Goal: Task Accomplishment & Management: Complete application form

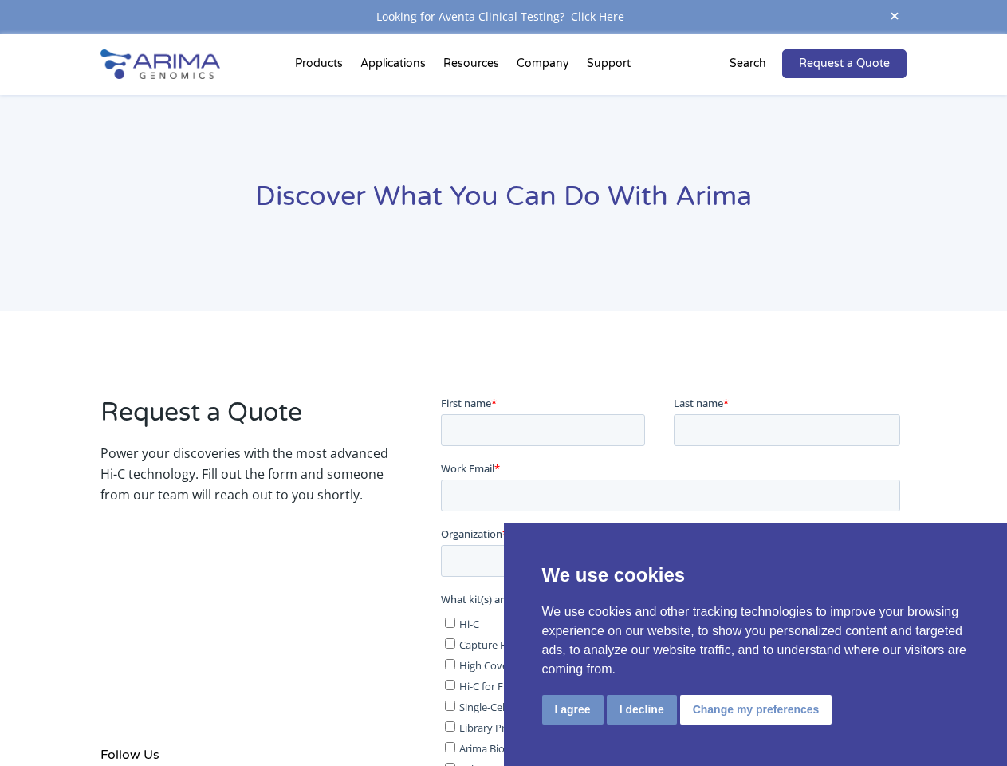
click at [503, 383] on div "Request a Quote Power your discoveries with the most advanced Hi-C technology. …" at bounding box center [502, 706] width 805 height 663
click at [573, 709] on button "I agree" at bounding box center [572, 710] width 61 height 30
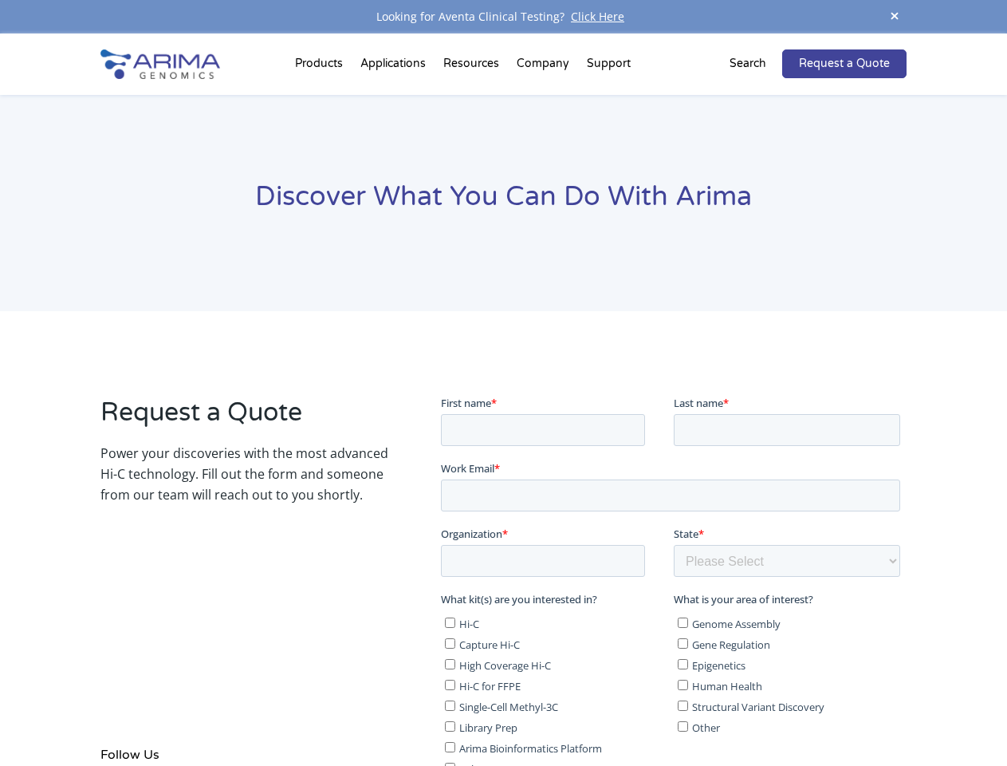
click at [640, 708] on label "Single-Cell Methyl-3C" at bounding box center [555, 706] width 222 height 16
click at [455, 708] on input "Single-Cell Methyl-3C" at bounding box center [449, 705] width 10 height 10
checkbox input "true"
click at [753, 708] on span "Structural Variant Discovery" at bounding box center [757, 706] width 132 height 14
click at [687, 708] on input "Structural Variant Discovery" at bounding box center [682, 705] width 10 height 10
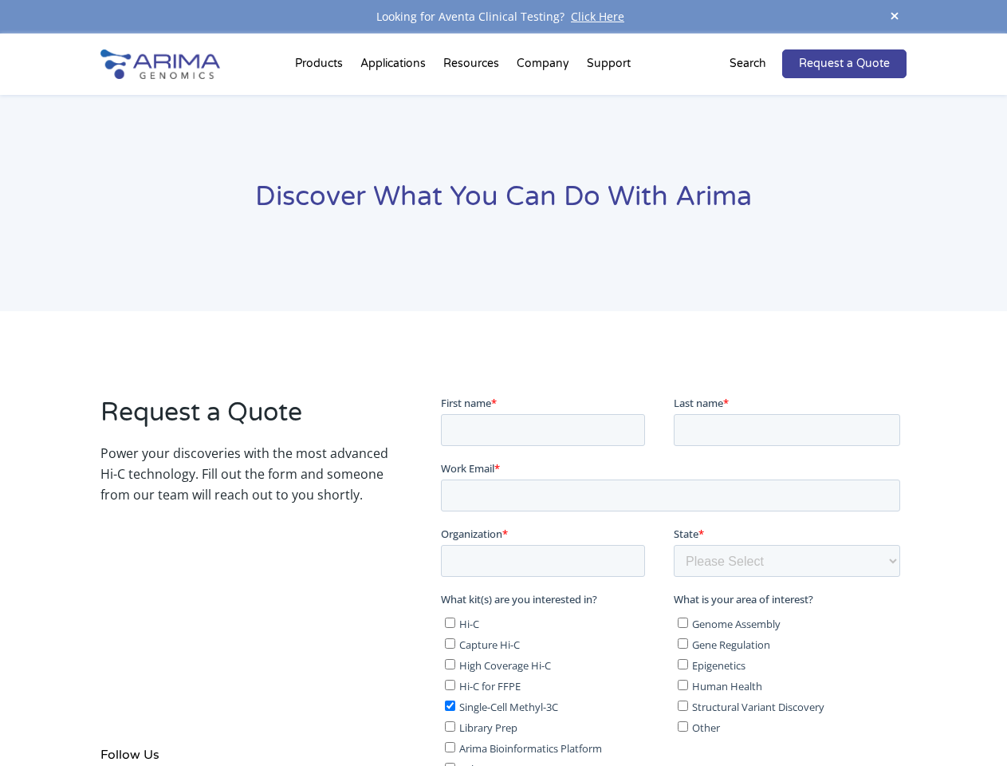
checkbox input "true"
click at [895, 17] on span at bounding box center [895, 17] width 24 height 22
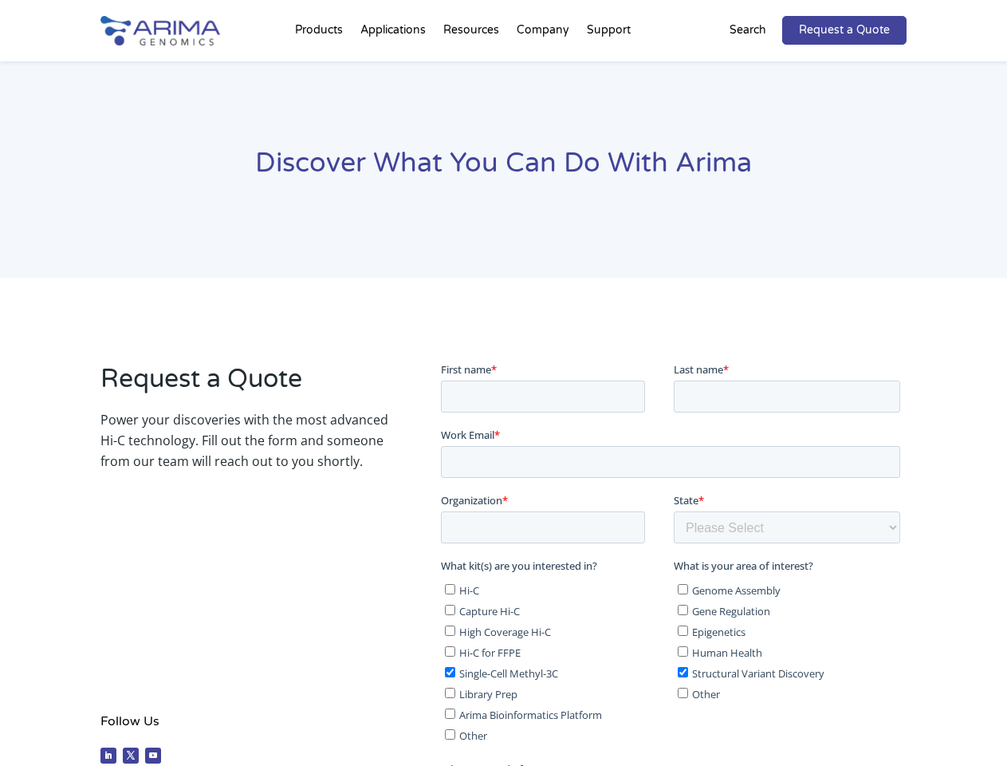
click at [321, 67] on div "Discover What You Can Do With Arima" at bounding box center [503, 169] width 1007 height 217
click at [473, 67] on div "Discover What You Can Do With Arima" at bounding box center [503, 169] width 1007 height 217
click at [544, 67] on div "Discover What You Can Do With Arima" at bounding box center [503, 169] width 1007 height 217
click at [608, 67] on div "Discover What You Can Do With Arima" at bounding box center [503, 169] width 1007 height 217
click at [758, 64] on div "Discover What You Can Do With Arima" at bounding box center [503, 169] width 1007 height 217
